Goal: Find specific page/section

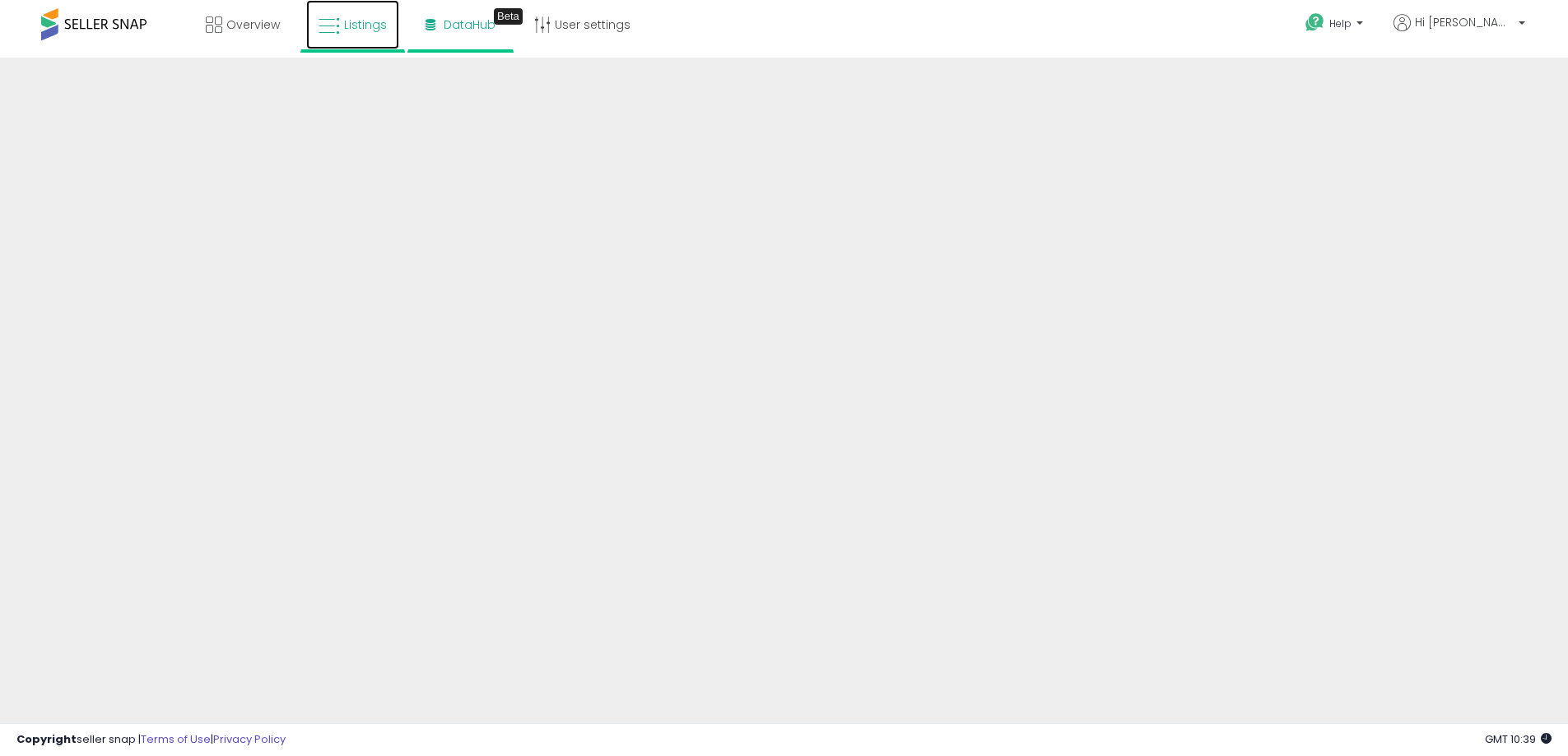
click at [377, 27] on span "Listings" at bounding box center [365, 24] width 42 height 16
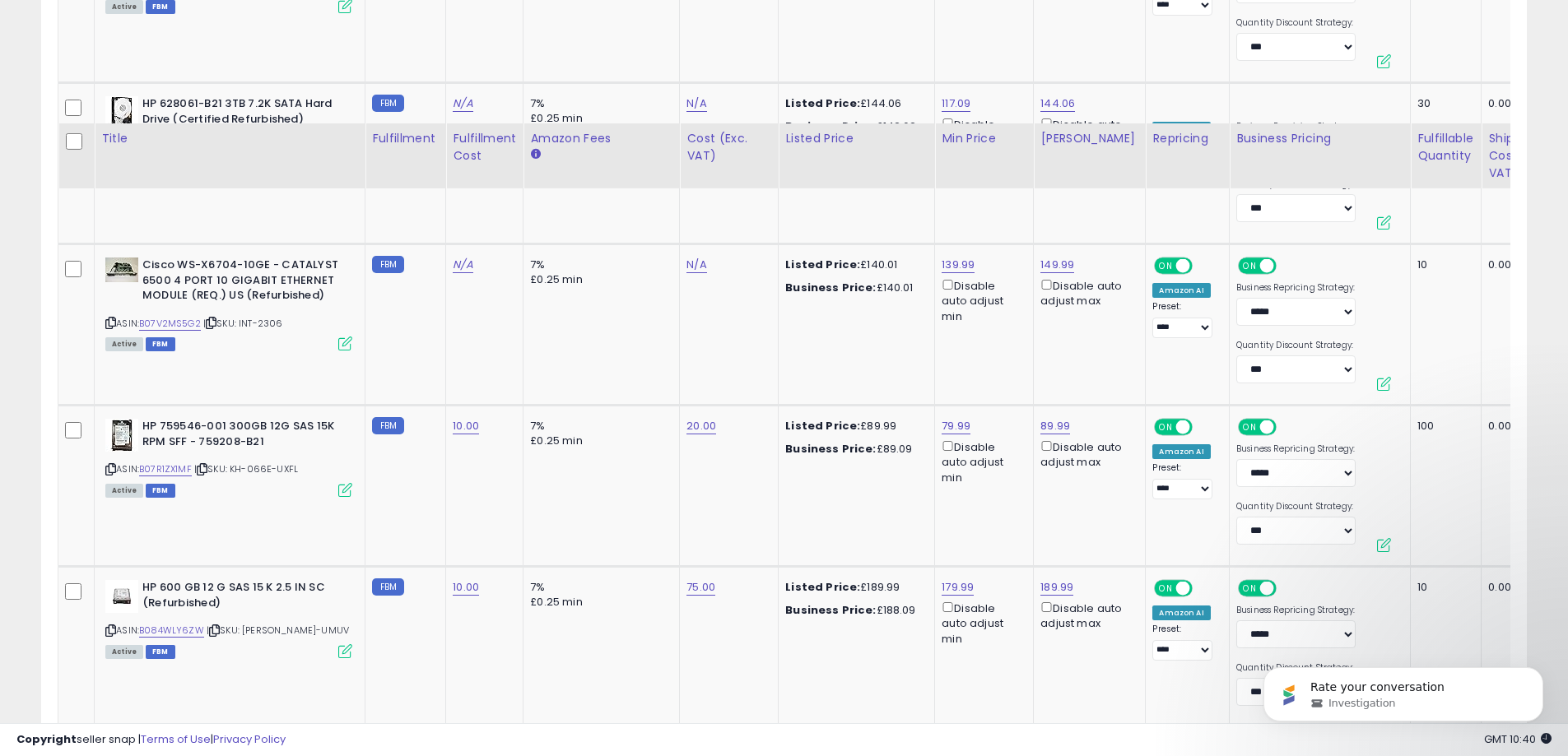
scroll to position [3045, 0]
